Goal: Transaction & Acquisition: Purchase product/service

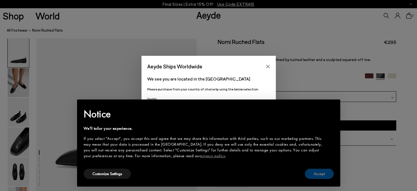
click at [316, 176] on button "Accept" at bounding box center [319, 173] width 29 height 10
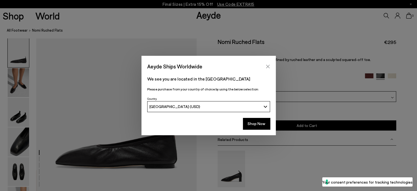
click at [268, 66] on icon "Close" at bounding box center [268, 66] width 4 height 4
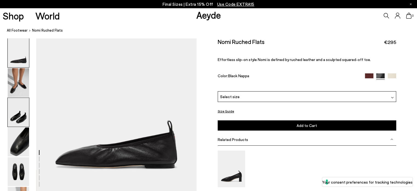
click at [21, 112] on img at bounding box center [18, 112] width 21 height 29
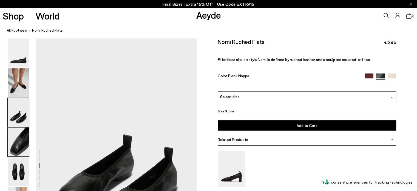
click at [17, 143] on img at bounding box center [18, 141] width 21 height 29
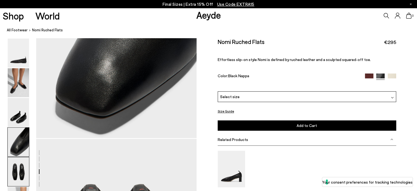
click at [15, 171] on img at bounding box center [18, 171] width 21 height 29
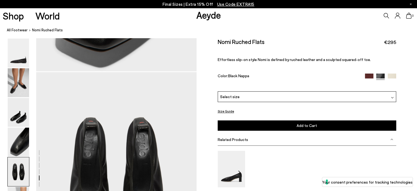
scroll to position [761, 0]
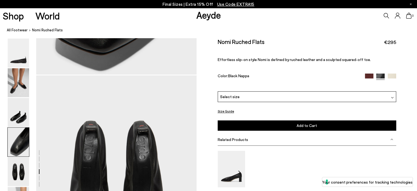
click at [224, 2] on span "Use Code EXTRA15" at bounding box center [235, 4] width 37 height 5
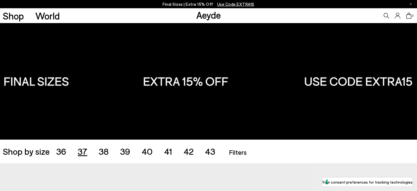
click at [81, 151] on span "37" at bounding box center [83, 151] width 10 height 10
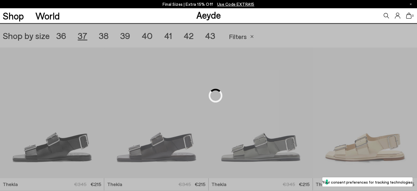
scroll to position [116, 0]
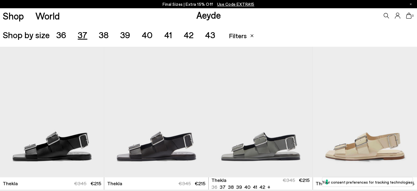
scroll to position [175, 0]
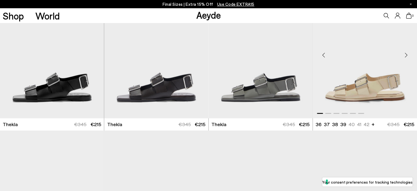
click at [406, 54] on div "Next slide" at bounding box center [406, 55] width 16 height 16
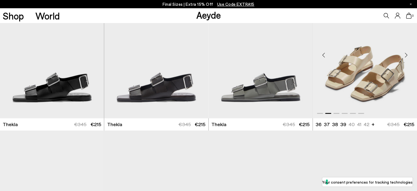
click at [406, 54] on div "Next slide" at bounding box center [406, 55] width 16 height 16
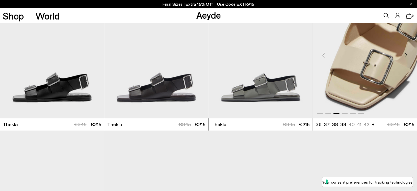
click at [406, 54] on div "Next slide" at bounding box center [406, 55] width 16 height 16
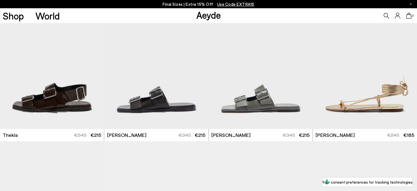
scroll to position [308, 0]
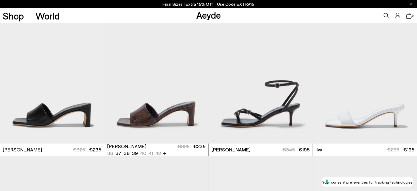
scroll to position [866, 0]
